Goal: Task Accomplishment & Management: Use online tool/utility

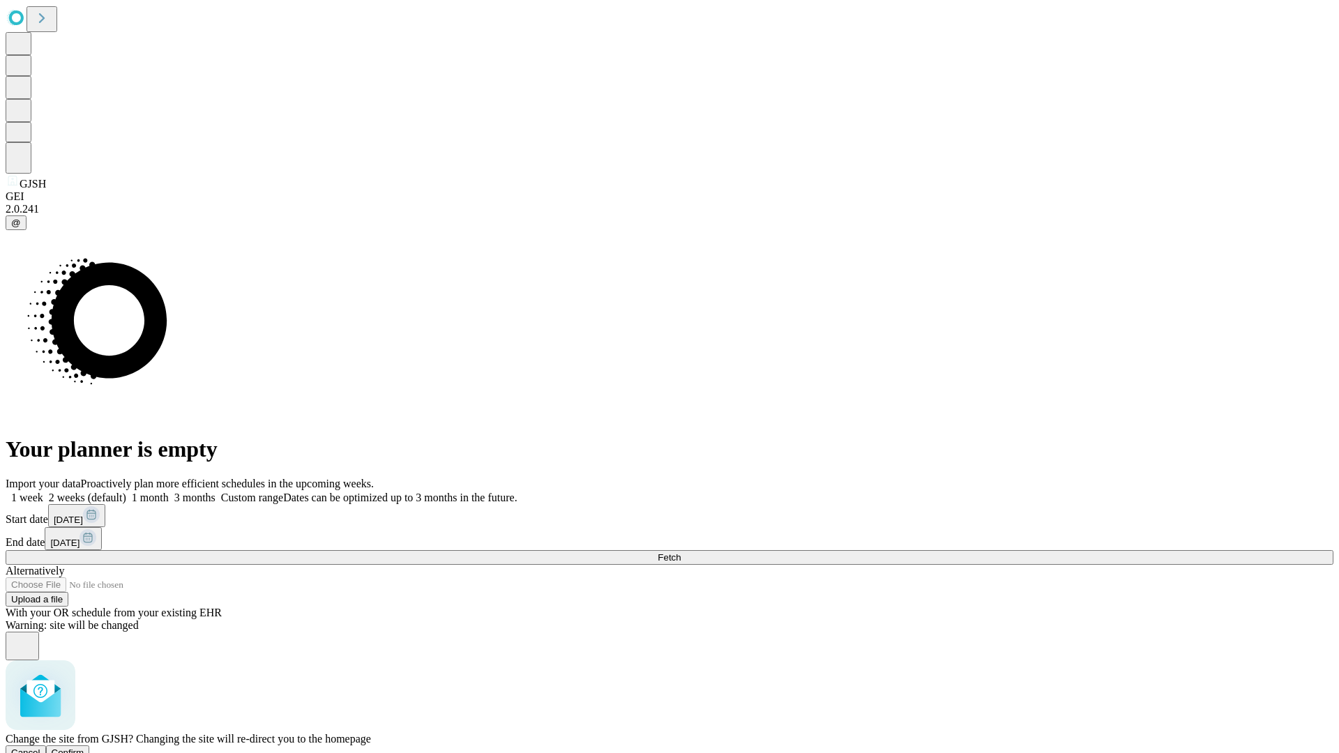
click at [84, 748] on span "Confirm" at bounding box center [68, 753] width 33 height 10
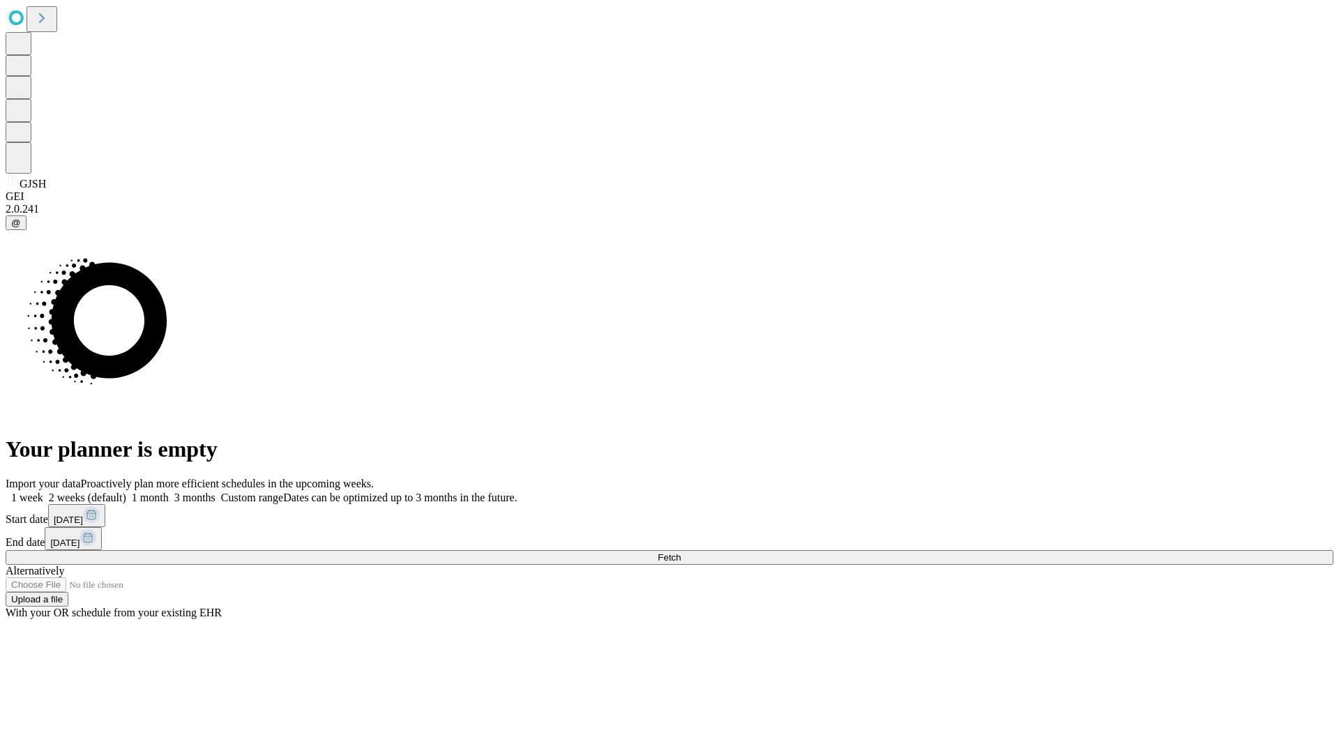
click at [126, 492] on label "2 weeks (default)" at bounding box center [84, 498] width 83 height 12
click at [681, 552] on span "Fetch" at bounding box center [669, 557] width 23 height 10
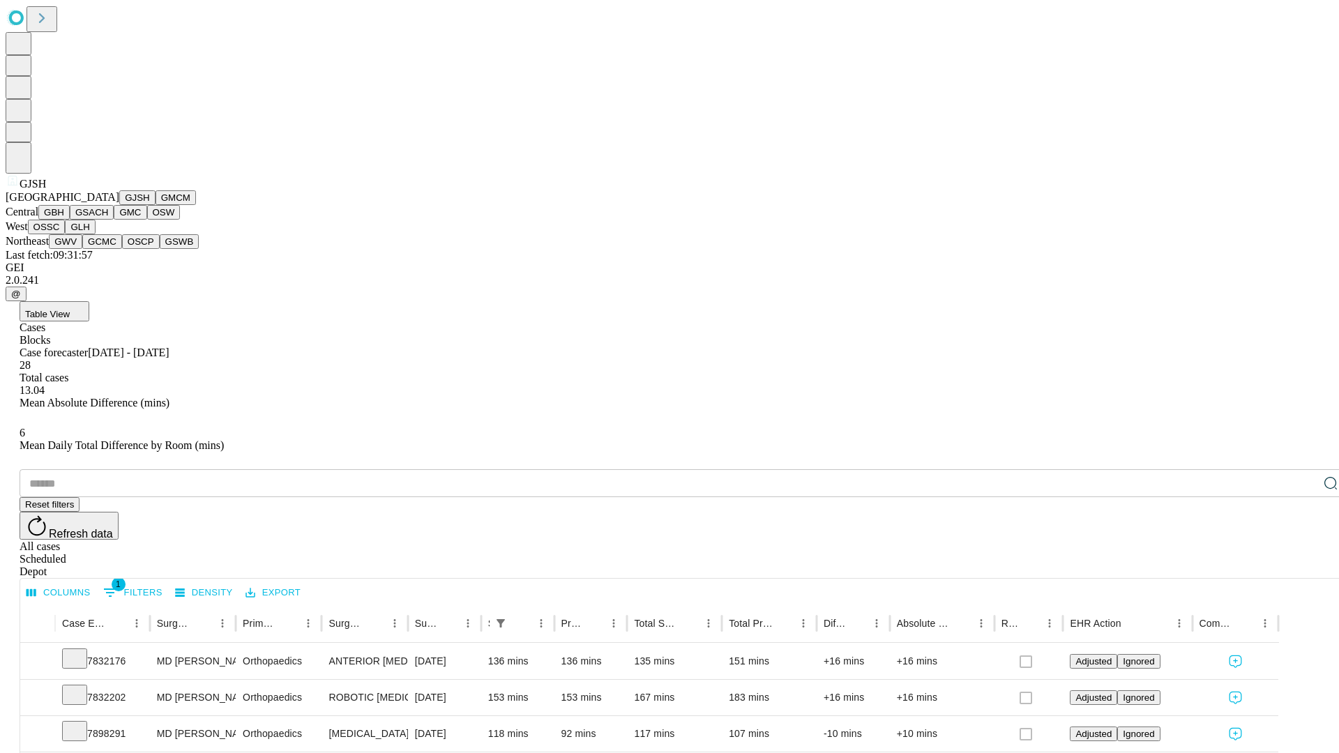
click at [156, 205] on button "GMCM" at bounding box center [176, 197] width 40 height 15
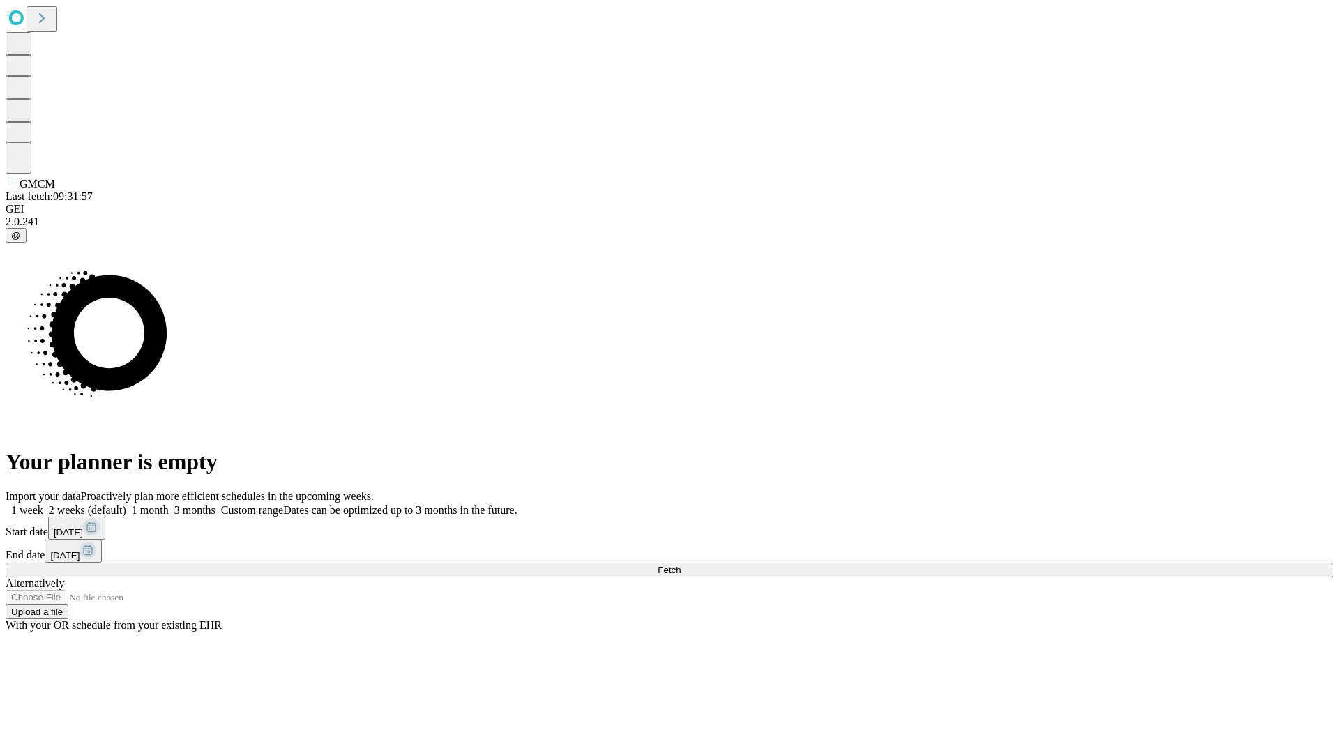
click at [126, 504] on label "2 weeks (default)" at bounding box center [84, 510] width 83 height 12
click at [681, 565] on span "Fetch" at bounding box center [669, 570] width 23 height 10
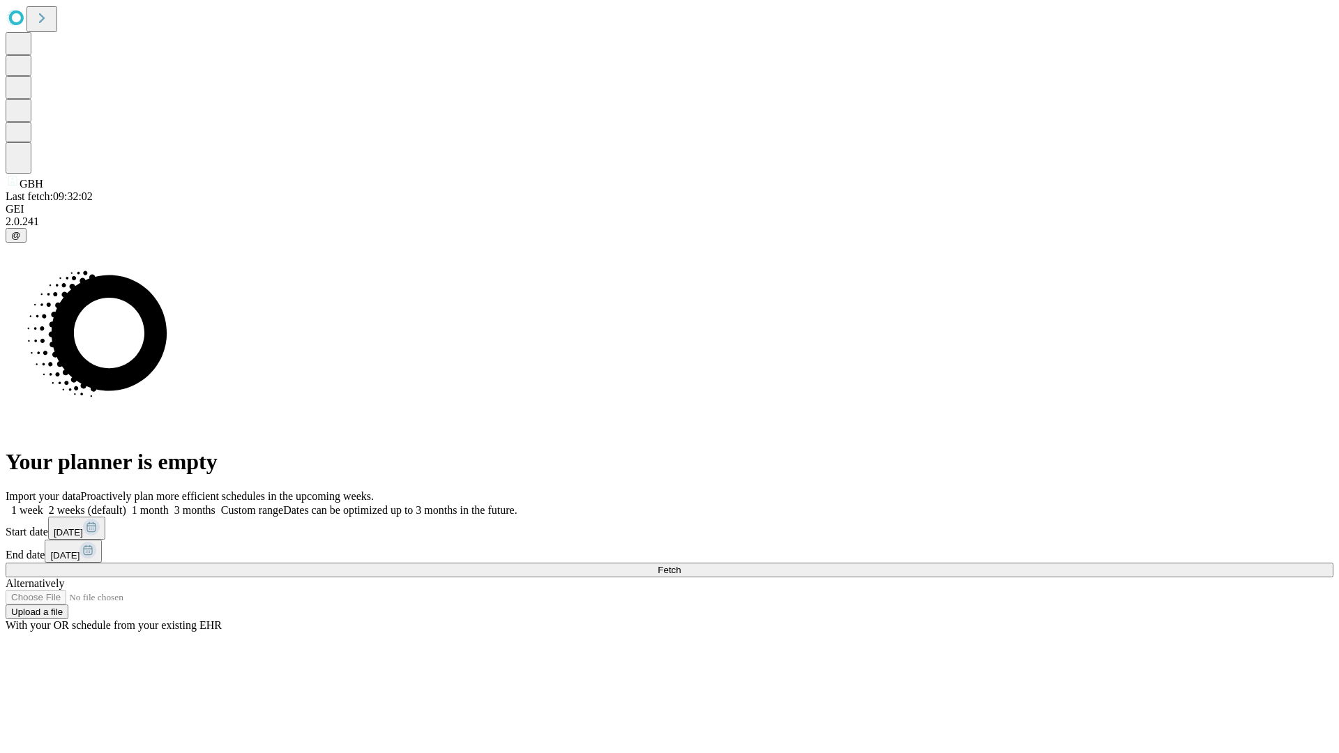
click at [126, 504] on label "2 weeks (default)" at bounding box center [84, 510] width 83 height 12
click at [681, 565] on span "Fetch" at bounding box center [669, 570] width 23 height 10
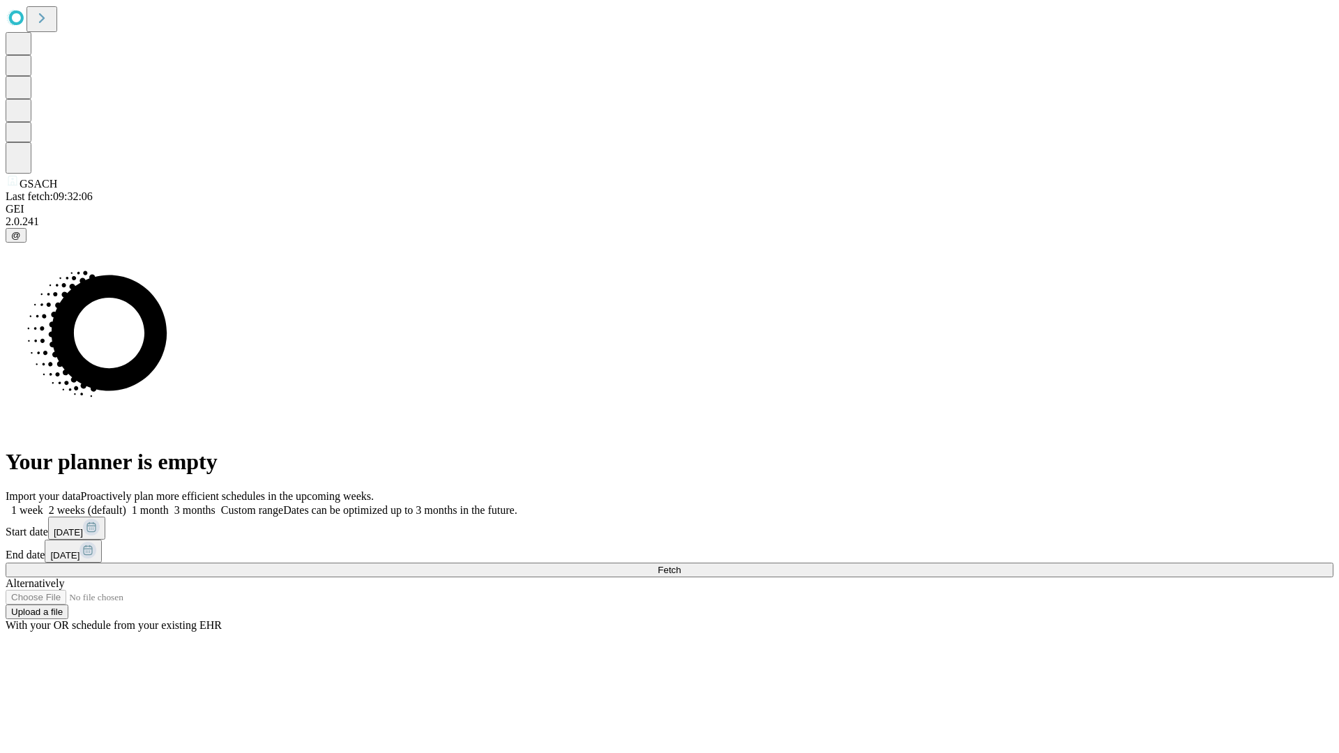
click at [126, 504] on label "2 weeks (default)" at bounding box center [84, 510] width 83 height 12
click at [681, 565] on span "Fetch" at bounding box center [669, 570] width 23 height 10
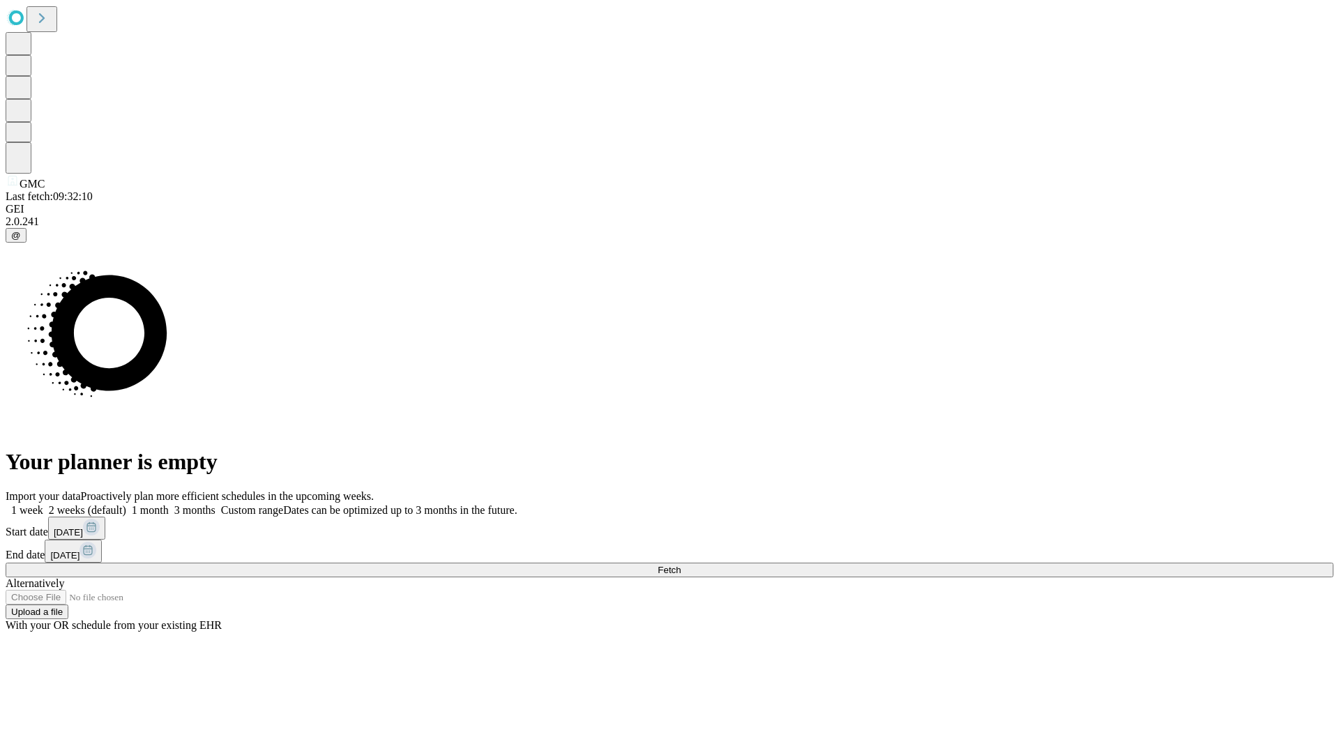
click at [126, 504] on label "2 weeks (default)" at bounding box center [84, 510] width 83 height 12
click at [681, 565] on span "Fetch" at bounding box center [669, 570] width 23 height 10
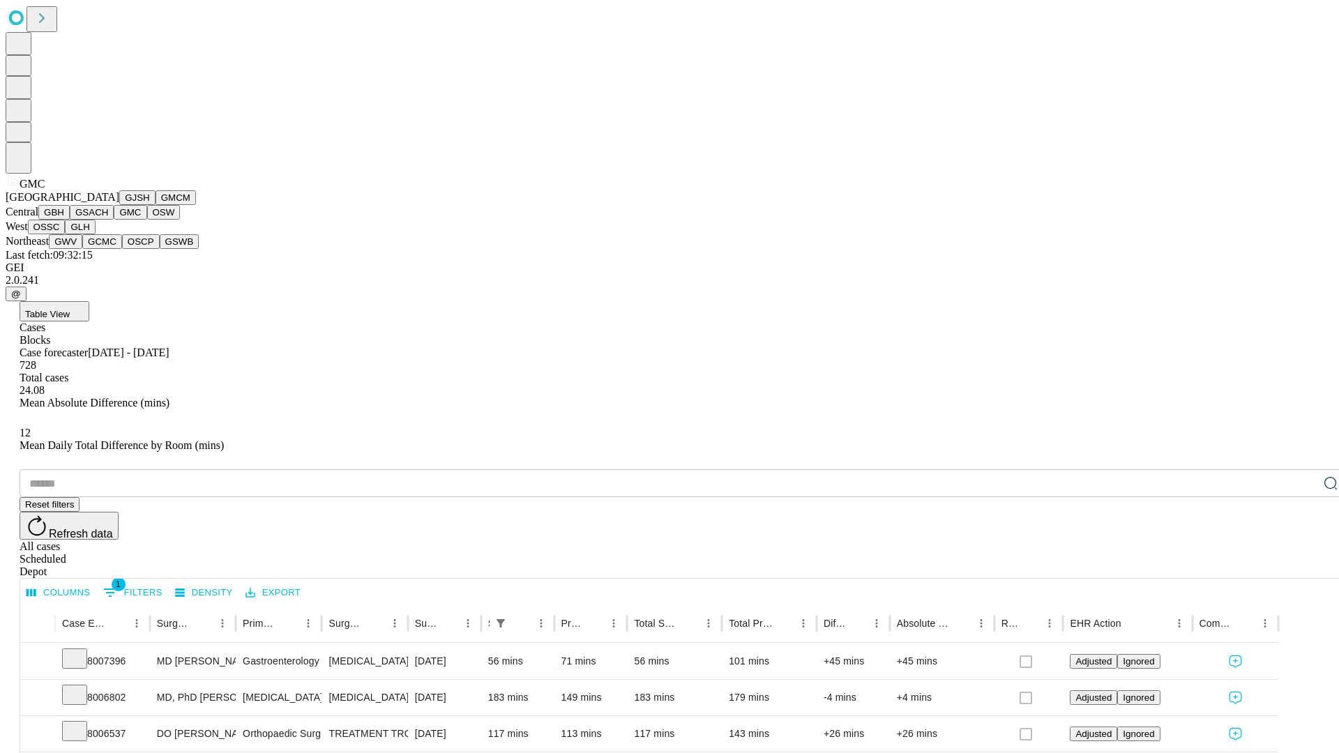
click at [147, 220] on button "OSW" at bounding box center [163, 212] width 33 height 15
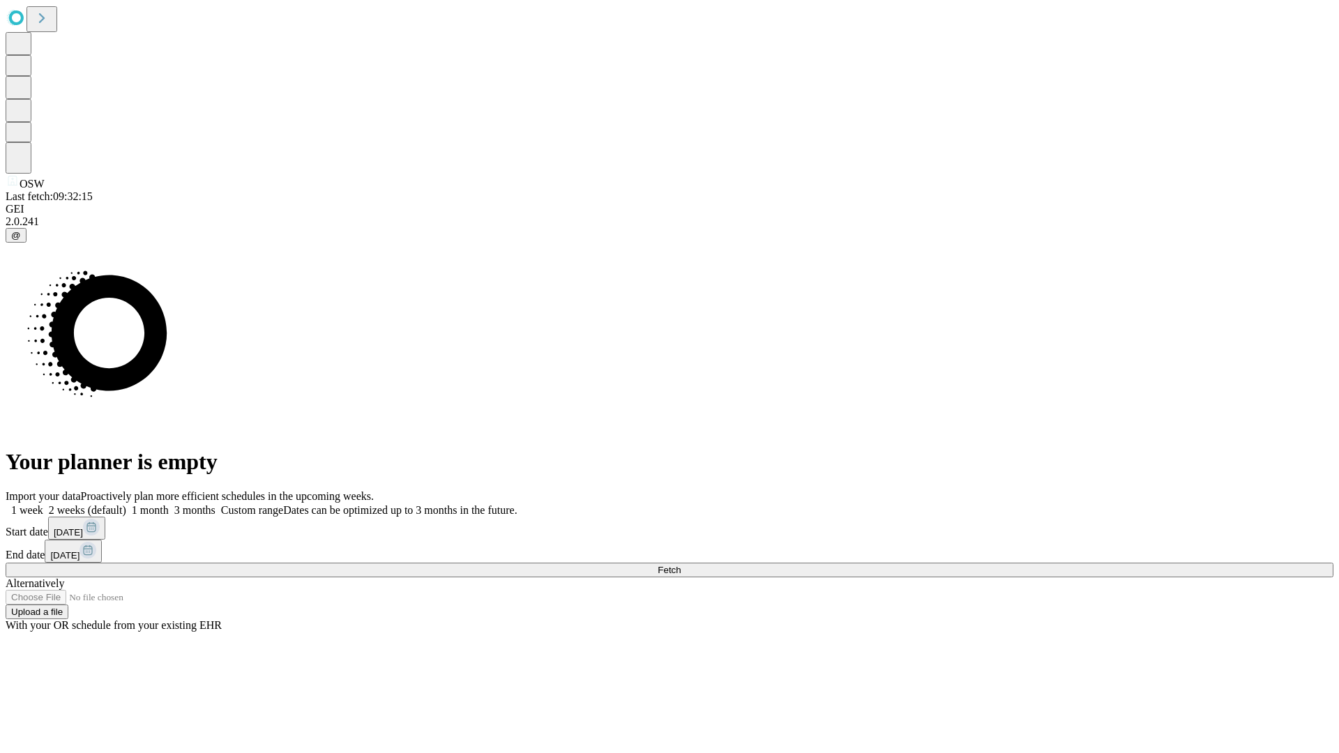
click at [126, 504] on label "2 weeks (default)" at bounding box center [84, 510] width 83 height 12
click at [681, 565] on span "Fetch" at bounding box center [669, 570] width 23 height 10
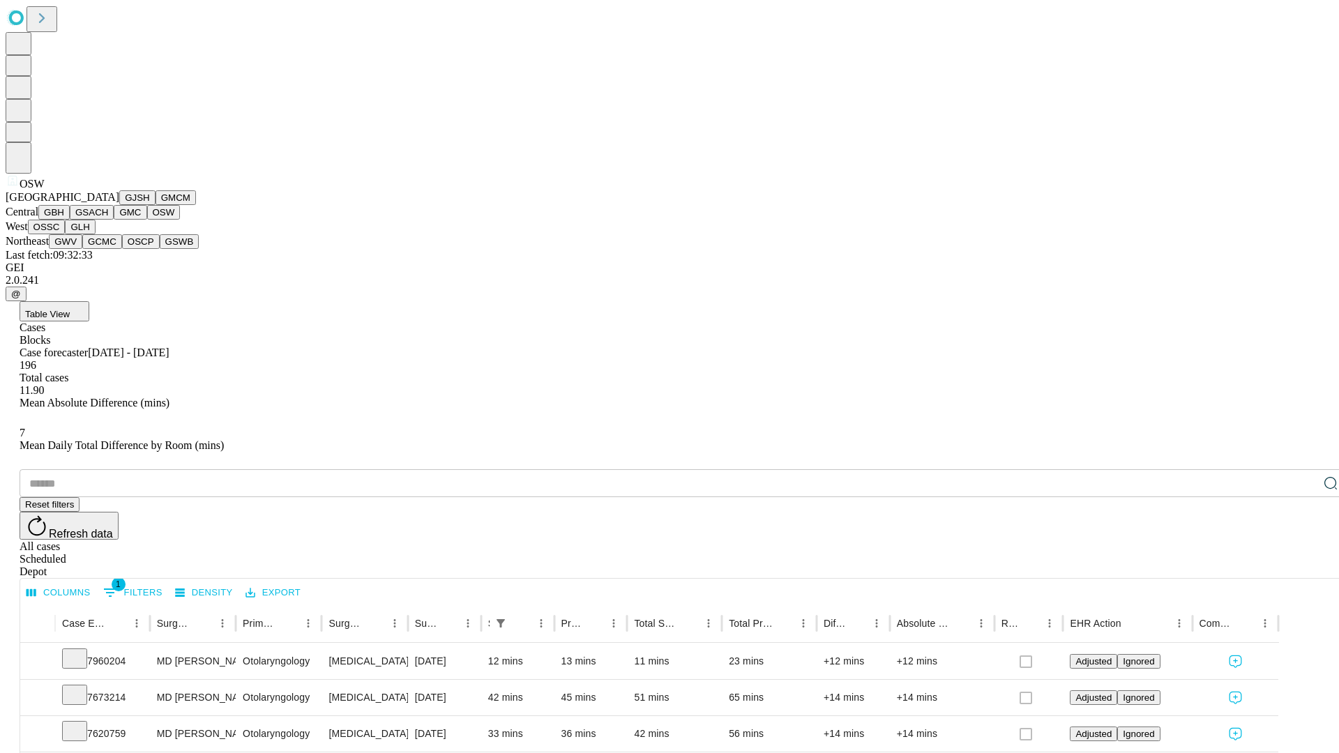
click at [66, 234] on button "OSSC" at bounding box center [47, 227] width 38 height 15
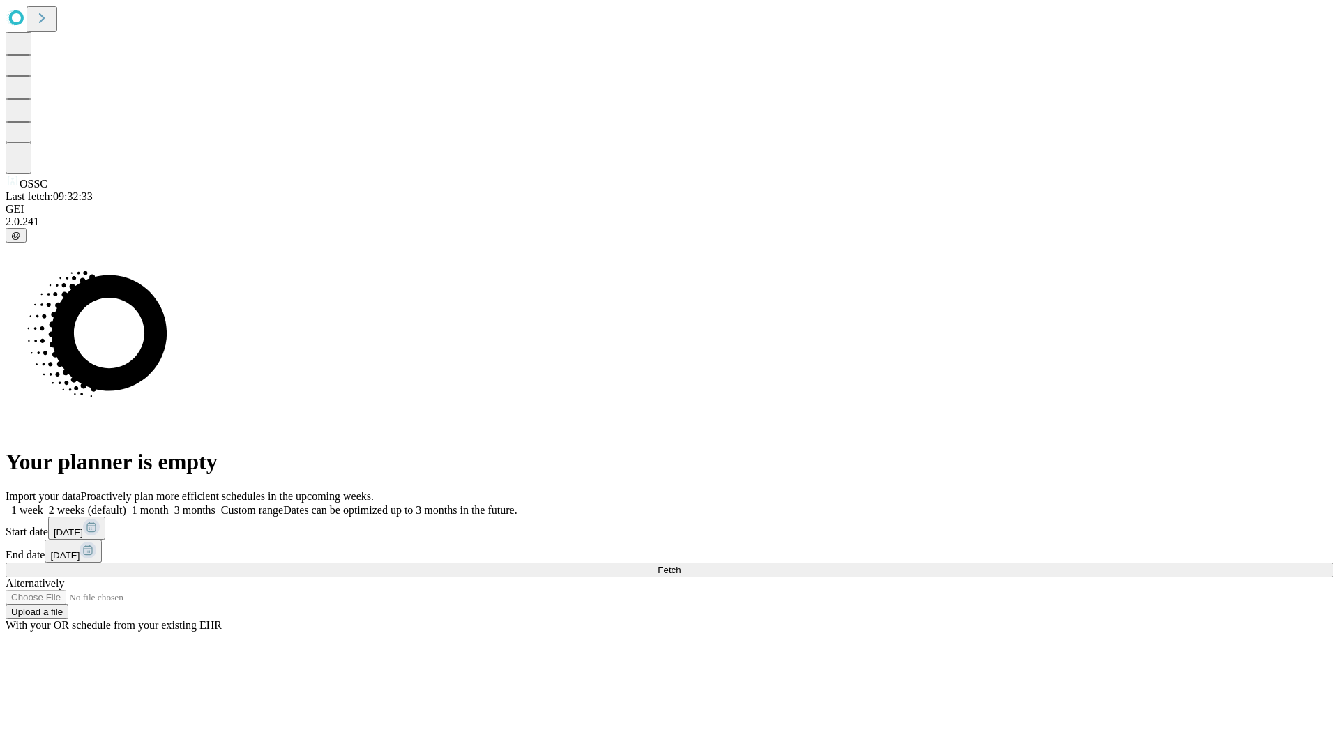
click at [126, 504] on label "2 weeks (default)" at bounding box center [84, 510] width 83 height 12
click at [681, 565] on span "Fetch" at bounding box center [669, 570] width 23 height 10
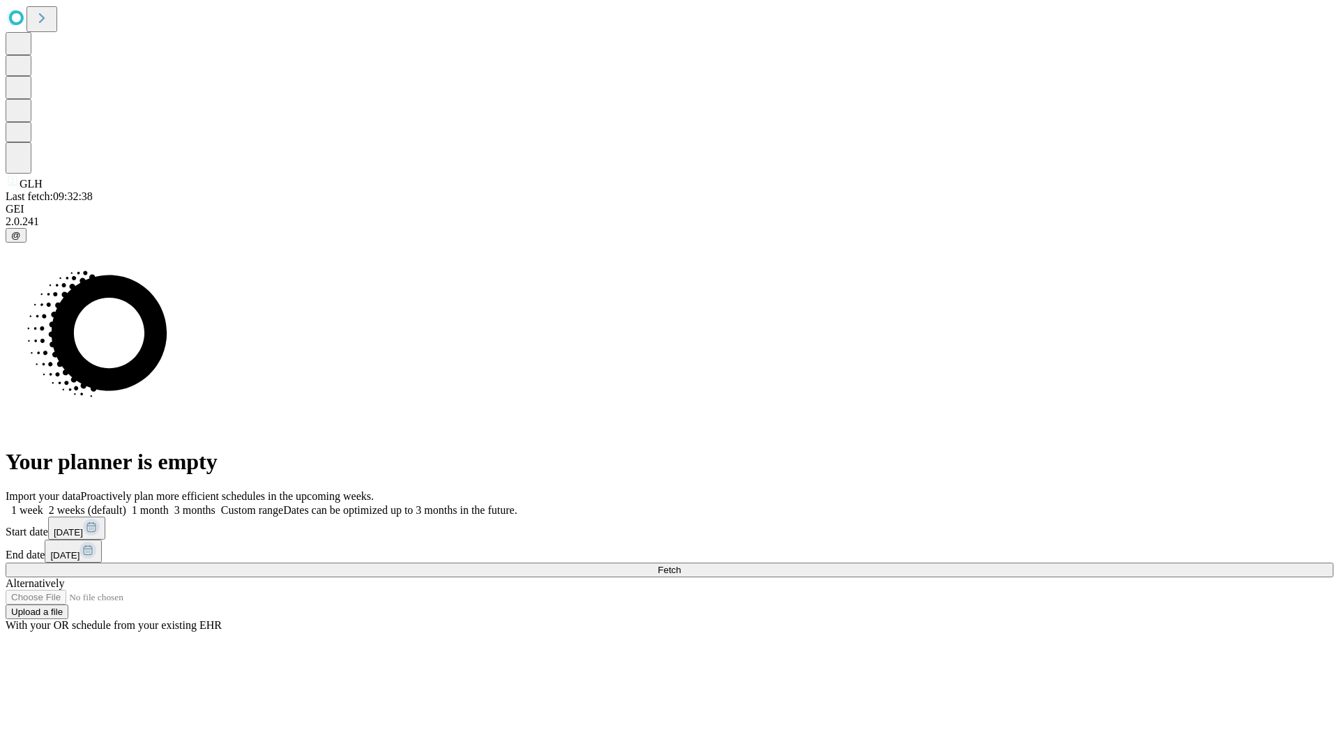
click at [126, 504] on label "2 weeks (default)" at bounding box center [84, 510] width 83 height 12
click at [681, 565] on span "Fetch" at bounding box center [669, 570] width 23 height 10
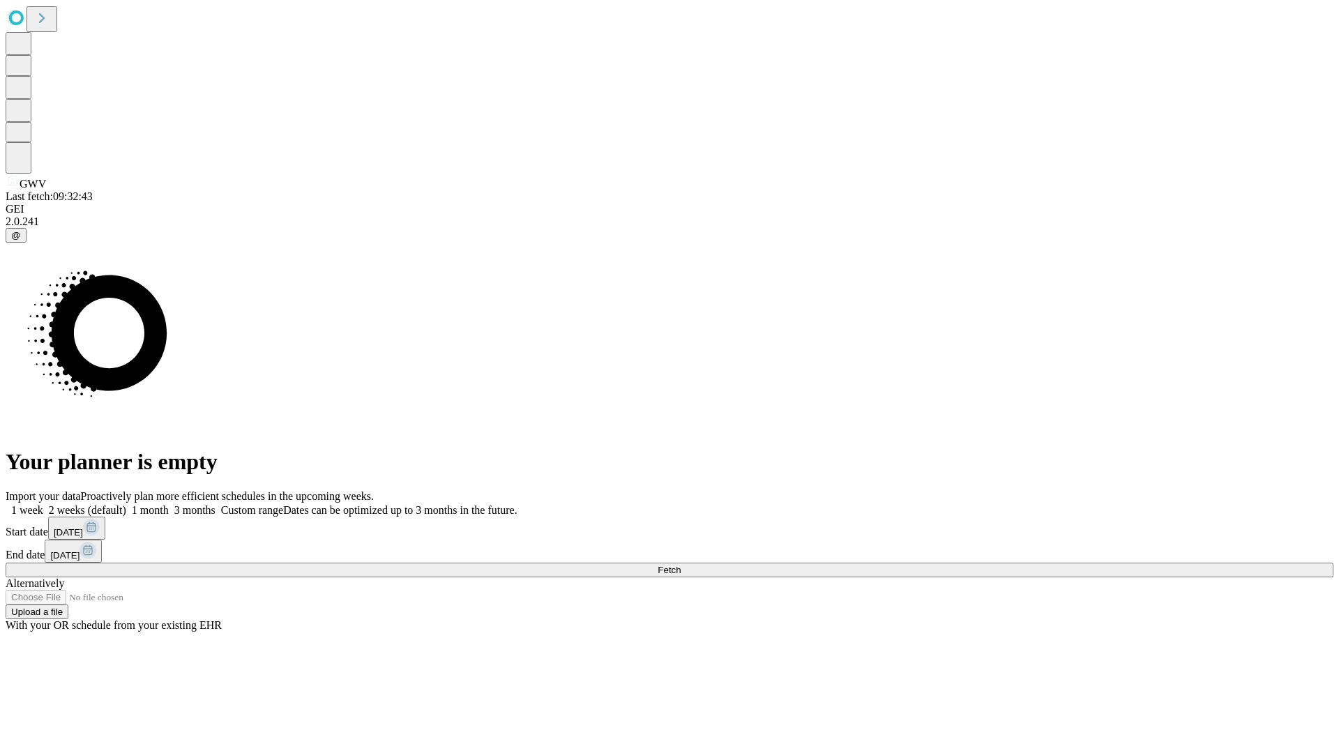
click at [681, 565] on span "Fetch" at bounding box center [669, 570] width 23 height 10
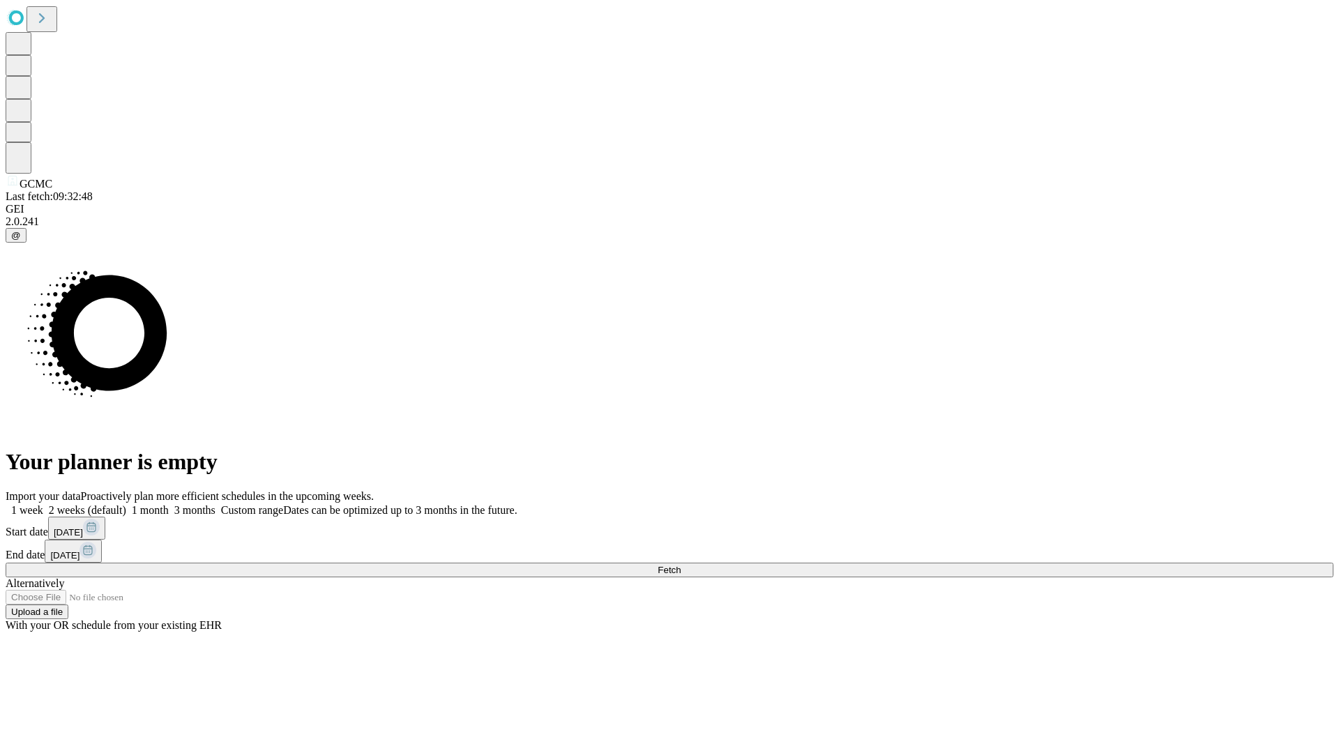
click at [126, 504] on label "2 weeks (default)" at bounding box center [84, 510] width 83 height 12
click at [681, 565] on span "Fetch" at bounding box center [669, 570] width 23 height 10
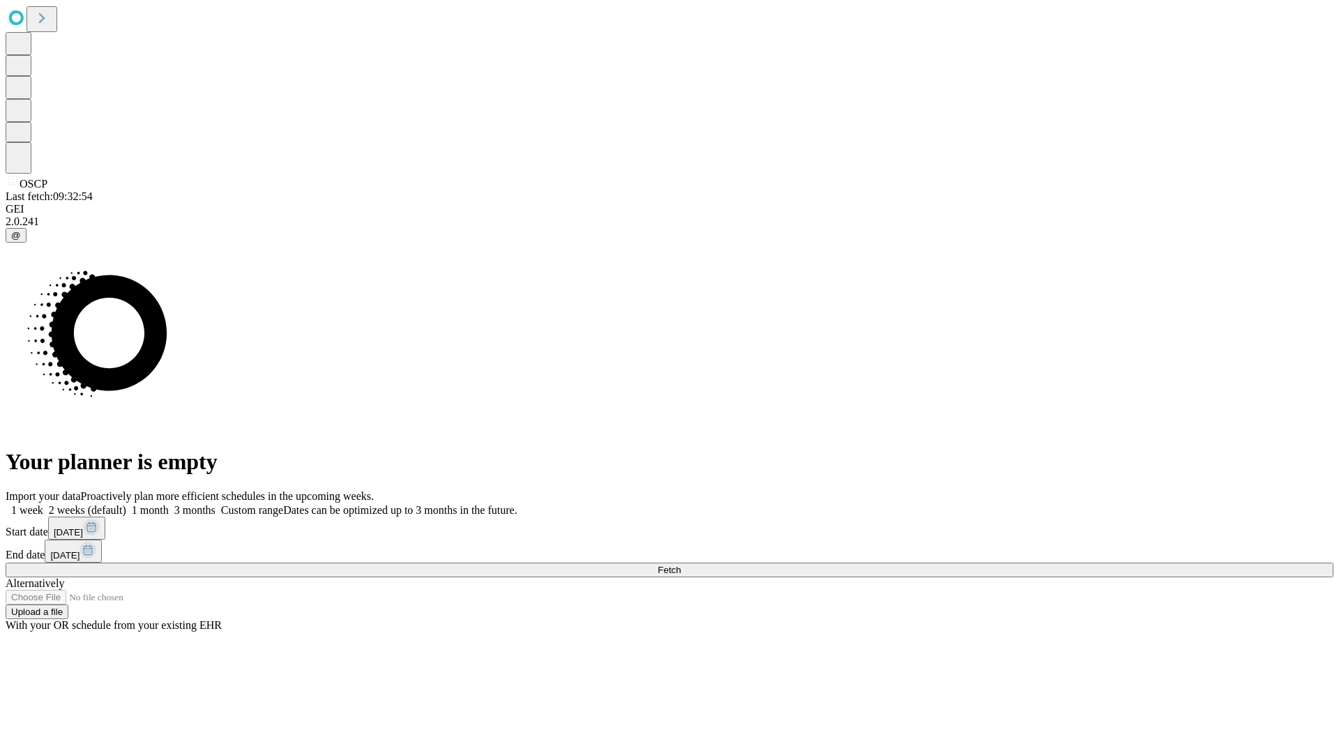
click at [126, 504] on label "2 weeks (default)" at bounding box center [84, 510] width 83 height 12
click at [681, 565] on span "Fetch" at bounding box center [669, 570] width 23 height 10
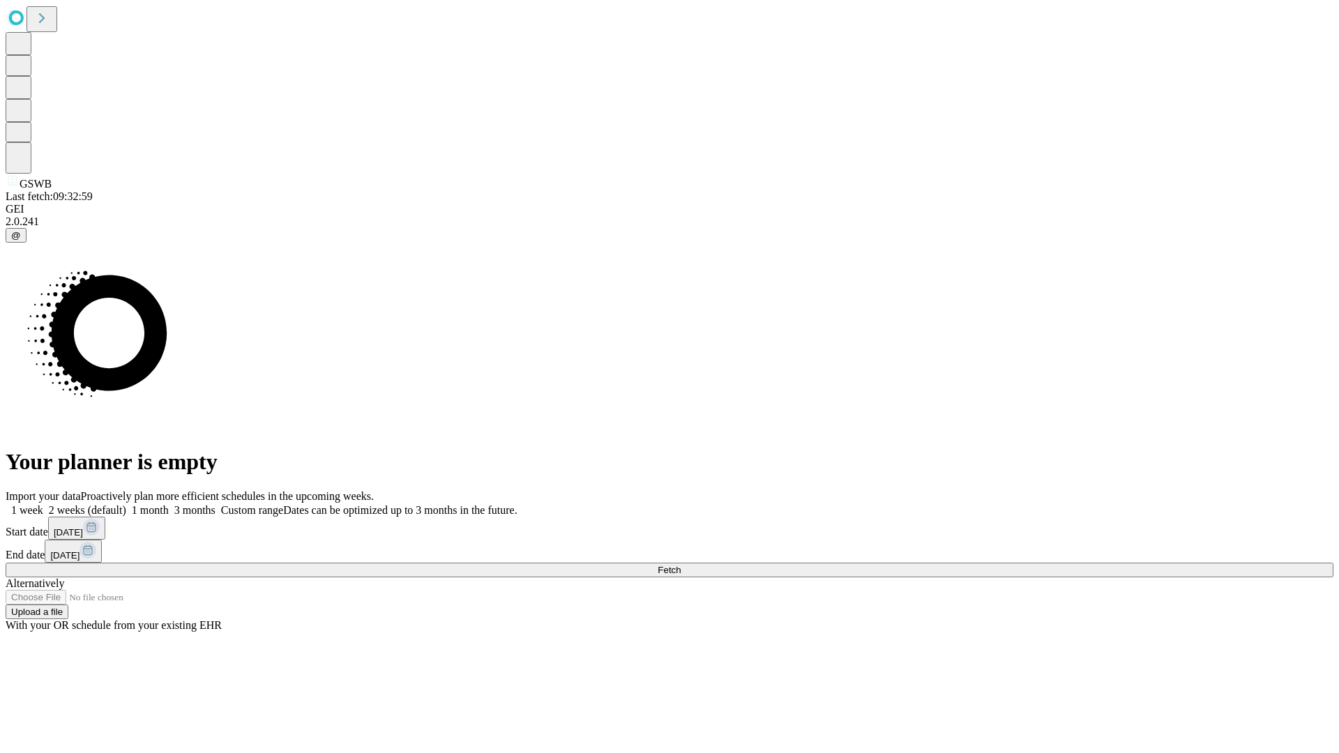
click at [126, 504] on label "2 weeks (default)" at bounding box center [84, 510] width 83 height 12
click at [681, 565] on span "Fetch" at bounding box center [669, 570] width 23 height 10
